Goal: Information Seeking & Learning: Compare options

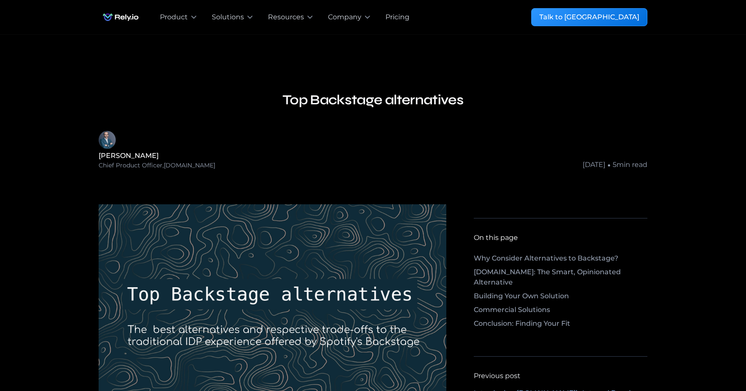
click at [130, 19] on img "home" at bounding box center [121, 17] width 44 height 17
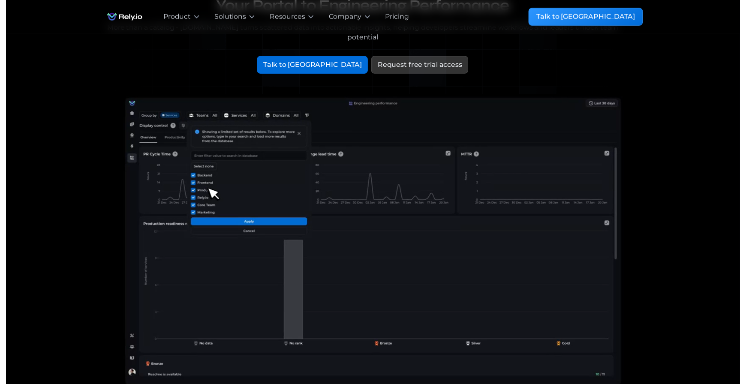
scroll to position [43, 0]
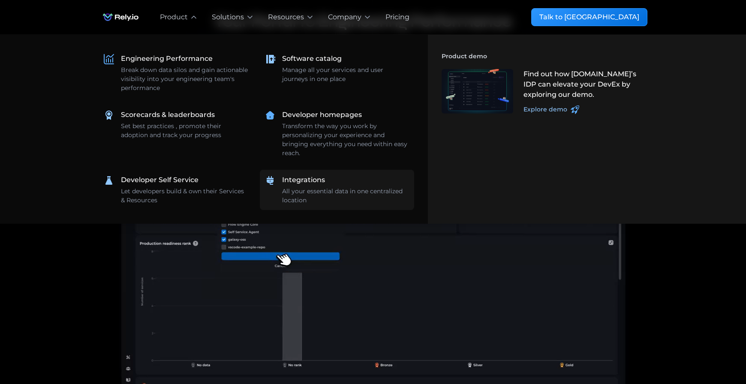
click at [283, 184] on link "Integrations All your essential data in one centralized location" at bounding box center [337, 190] width 154 height 40
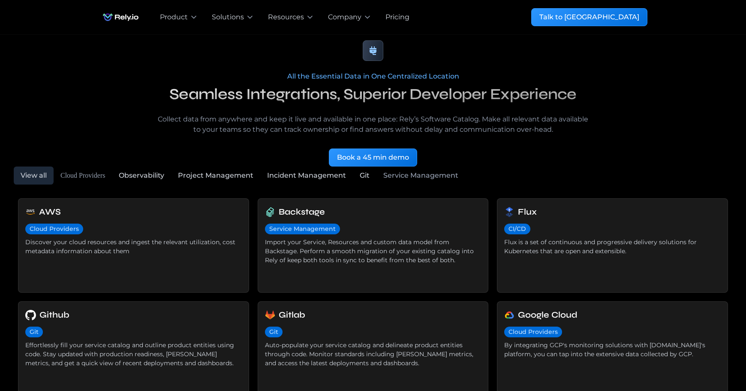
scroll to position [43, 0]
click at [295, 317] on h6 "Gitlab" at bounding box center [292, 314] width 27 height 13
click at [395, 21] on div "Pricing" at bounding box center [398, 17] width 24 height 10
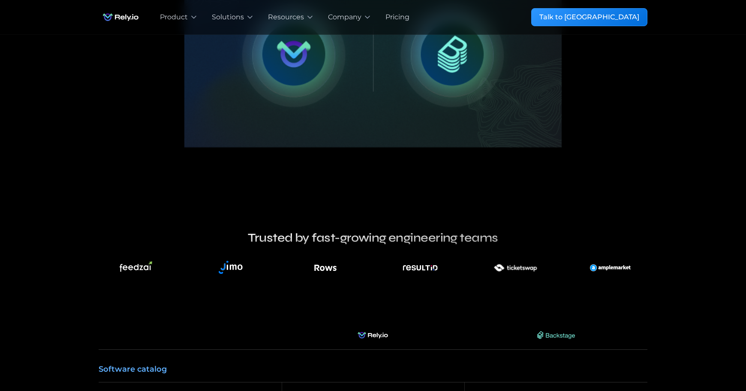
scroll to position [558, 0]
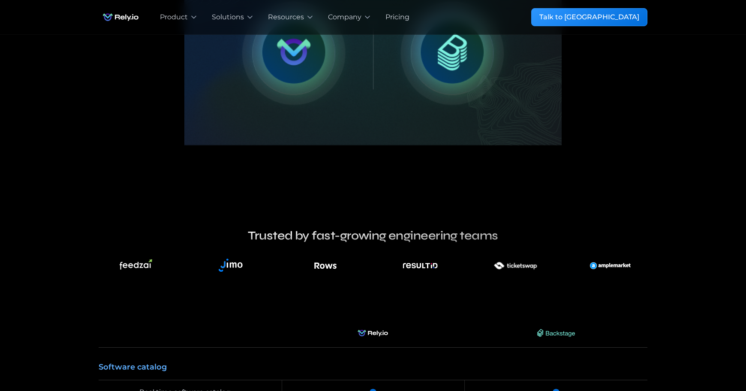
click at [302, 83] on img at bounding box center [372, 39] width 377 height 213
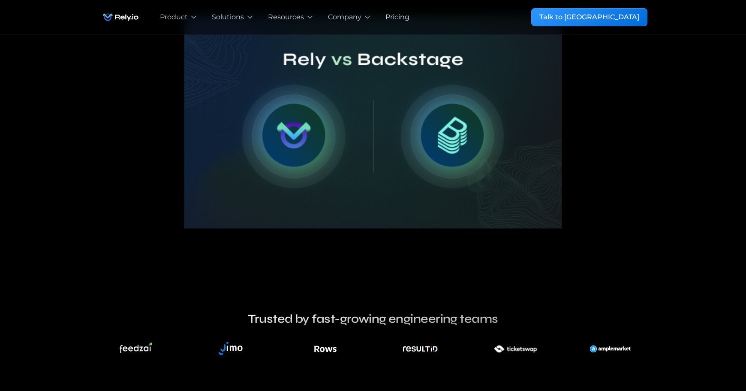
scroll to position [472, 0]
